Goal: Task Accomplishment & Management: Use online tool/utility

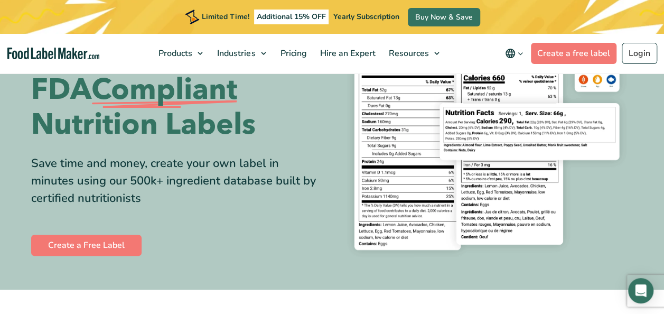
scroll to position [101, 0]
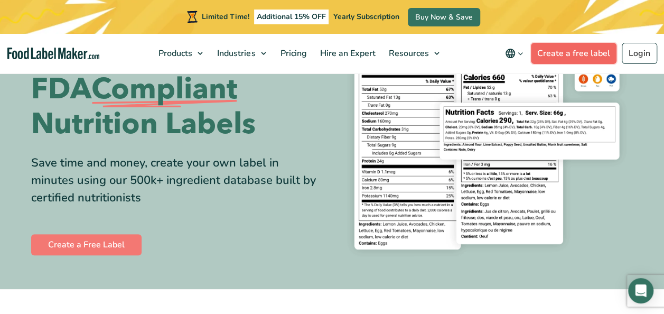
click at [571, 56] on link "Create a free label" at bounding box center [574, 53] width 86 height 21
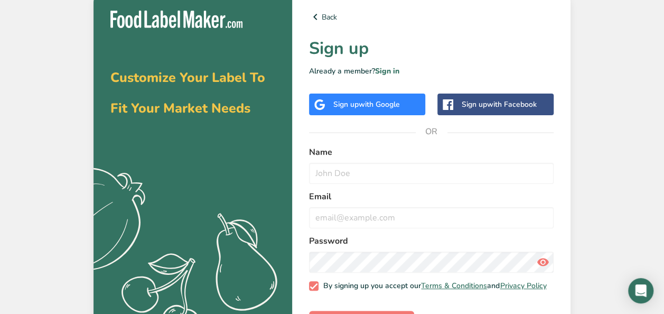
scroll to position [41, 0]
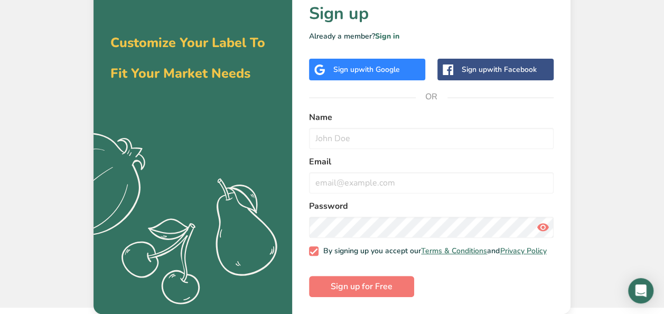
click at [375, 64] on span "with Google" at bounding box center [379, 69] width 41 height 10
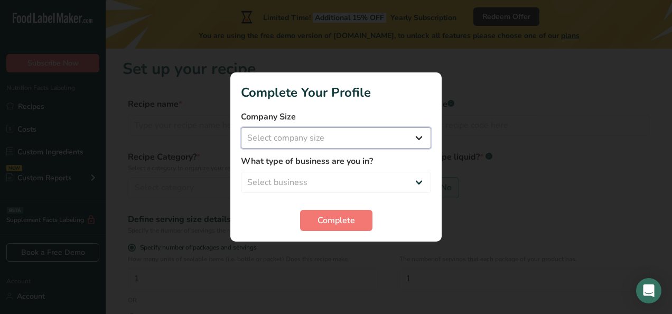
click at [339, 136] on select "Select company size Fewer than 10 Employees 10 to 50 Employees 51 to 500 Employ…" at bounding box center [336, 137] width 190 height 21
select select "3"
click at [241, 127] on select "Select company size Fewer than 10 Employees 10 to 50 Employees 51 to 500 Employ…" at bounding box center [336, 137] width 190 height 21
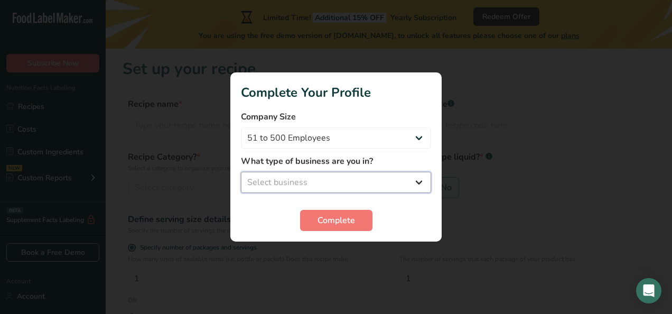
click at [306, 187] on select "Select business Packaged Food Manufacturer Restaurant & Cafe Bakery Meal Plans …" at bounding box center [336, 182] width 190 height 21
select select "1"
click at [241, 172] on select "Select business Packaged Food Manufacturer Restaurant & Cafe Bakery Meal Plans …" at bounding box center [336, 182] width 190 height 21
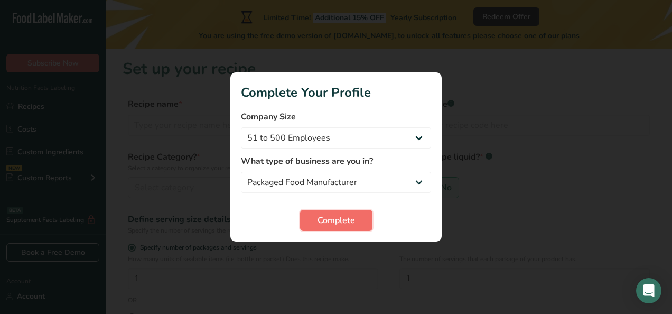
click at [320, 219] on span "Complete" at bounding box center [337, 220] width 38 height 13
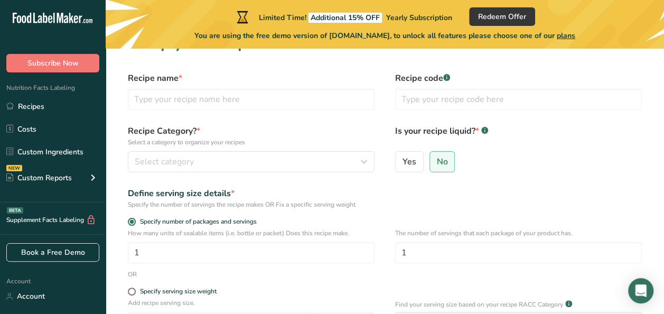
scroll to position [25, 0]
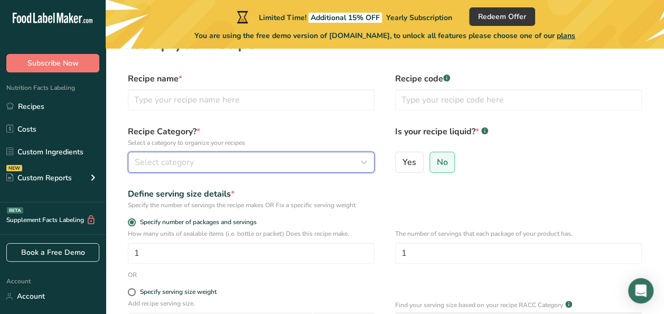
click at [306, 162] on div "Select category" at bounding box center [248, 162] width 227 height 13
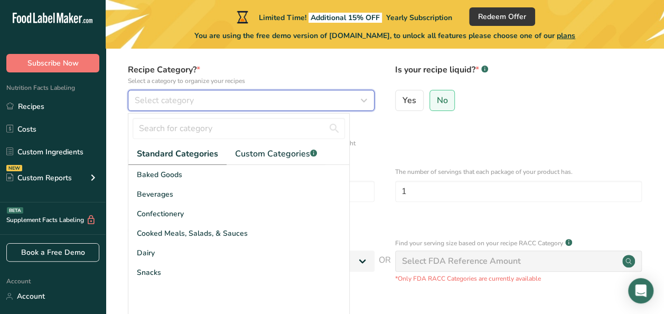
scroll to position [87, 0]
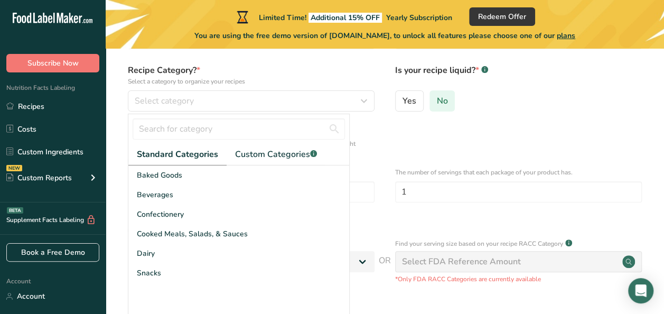
click at [437, 102] on span "No" at bounding box center [442, 101] width 11 height 11
click at [437, 102] on input "No" at bounding box center [433, 100] width 7 height 7
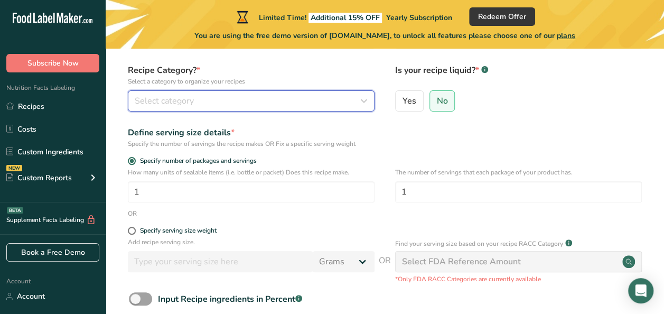
click at [359, 102] on icon "button" at bounding box center [364, 100] width 13 height 19
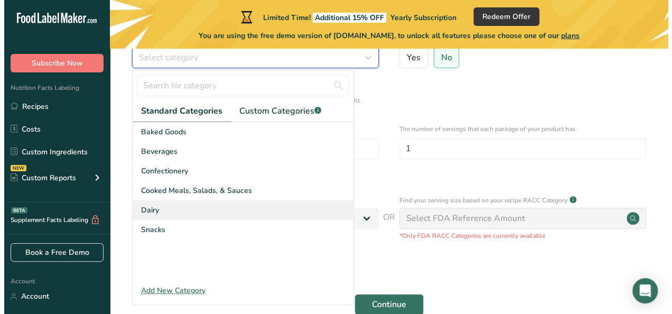
scroll to position [131, 0]
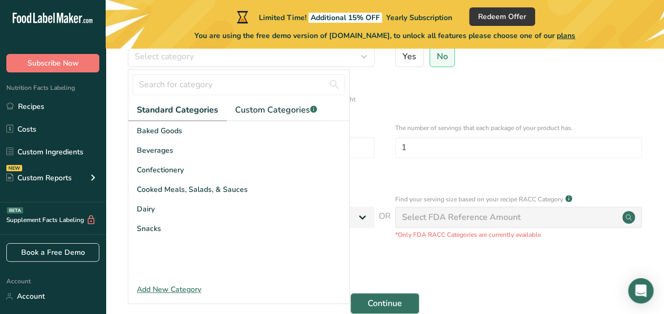
click at [167, 289] on div "Add New Category" at bounding box center [238, 289] width 221 height 11
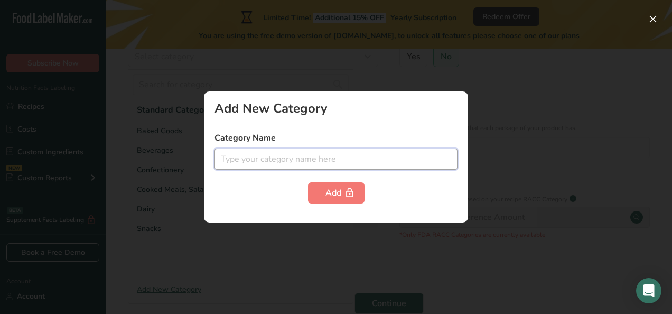
click at [262, 159] on input "text" at bounding box center [336, 159] width 243 height 21
click at [220, 160] on input "lobster claw" at bounding box center [336, 159] width 243 height 21
click at [280, 162] on input "lobster claw" at bounding box center [336, 159] width 243 height 21
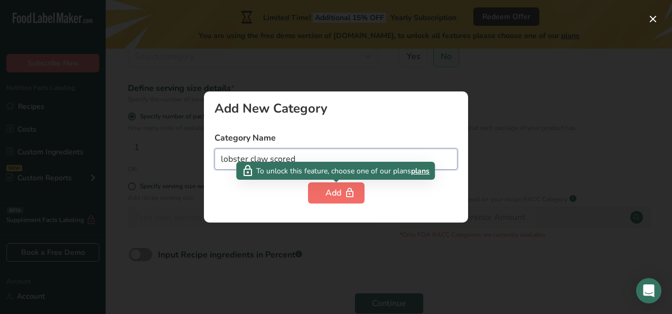
type input "lobster claw scored"
click at [322, 196] on button "Add" at bounding box center [336, 192] width 57 height 21
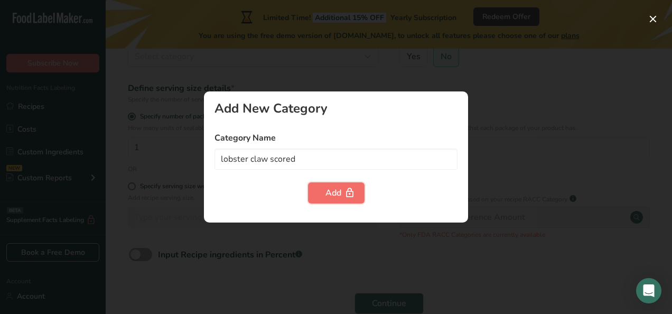
click at [338, 193] on div "Add" at bounding box center [337, 193] width 22 height 13
click at [269, 202] on div "Add" at bounding box center [336, 192] width 243 height 21
